Goal: Find specific page/section: Find specific page/section

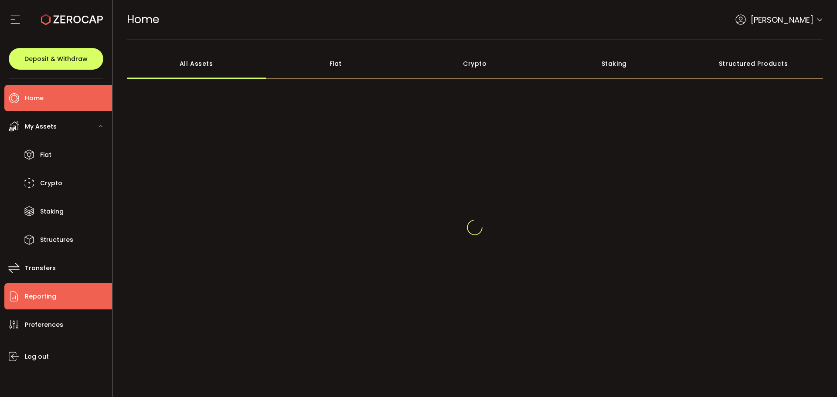
click at [55, 302] on li "Reporting" at bounding box center [58, 296] width 108 height 26
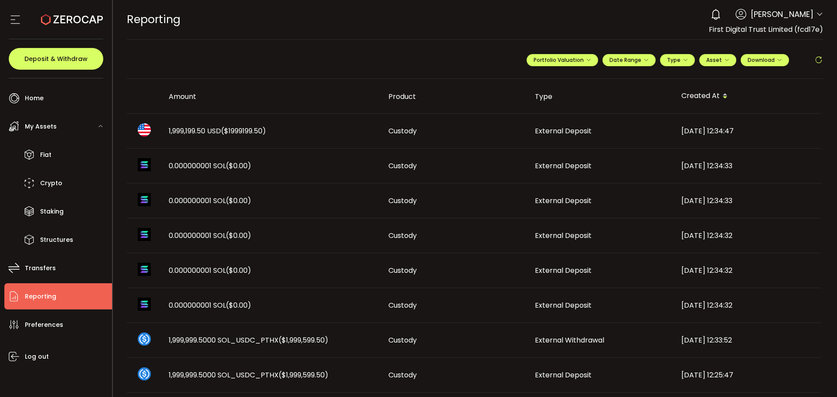
click at [297, 132] on div "1,999,199.50 USD ($1999199.50)" at bounding box center [272, 131] width 220 height 10
